Goal: Information Seeking & Learning: Understand process/instructions

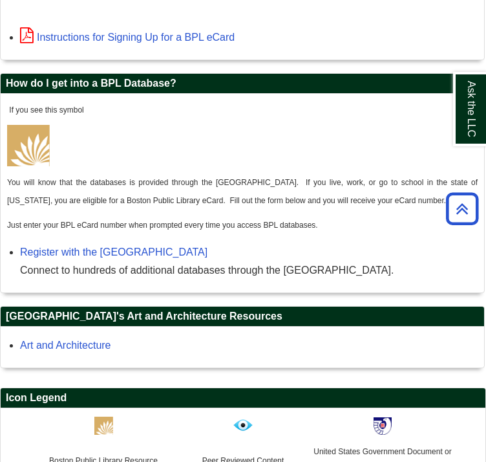
scroll to position [498, 0]
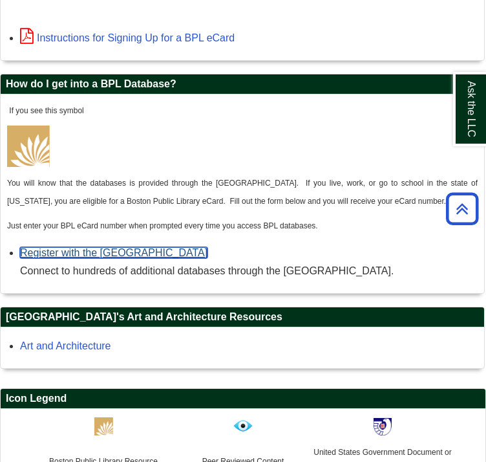
click at [163, 258] on link "Register with the [GEOGRAPHIC_DATA]" at bounding box center [114, 252] width 188 height 11
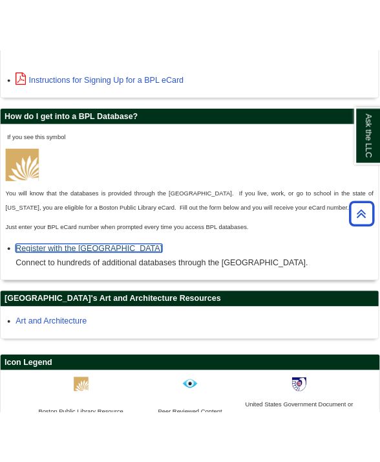
scroll to position [462, 0]
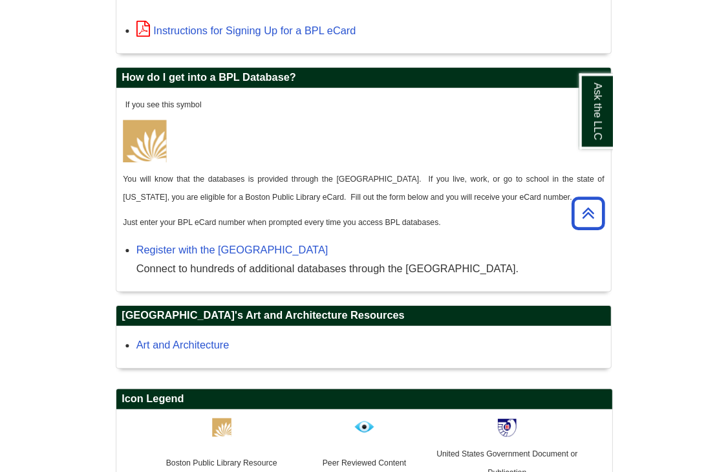
scroll to position [504, 0]
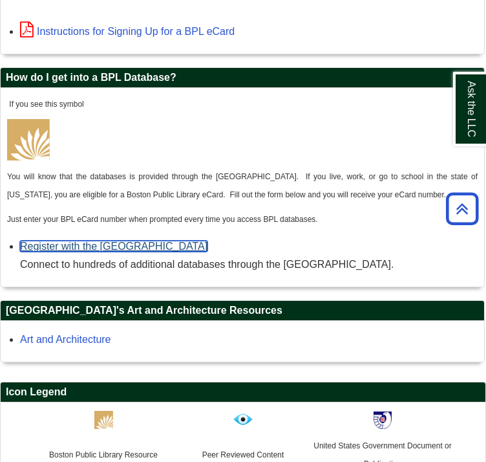
click at [174, 252] on link "Register with the [GEOGRAPHIC_DATA]" at bounding box center [114, 246] width 188 height 11
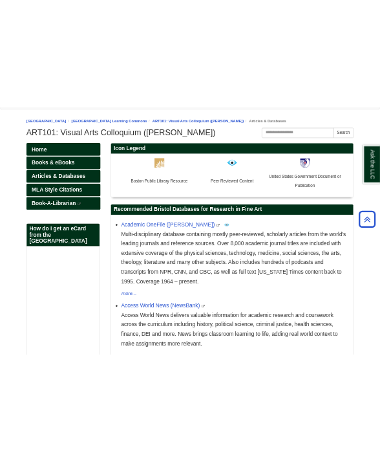
scroll to position [0, 0]
